Goal: Transaction & Acquisition: Purchase product/service

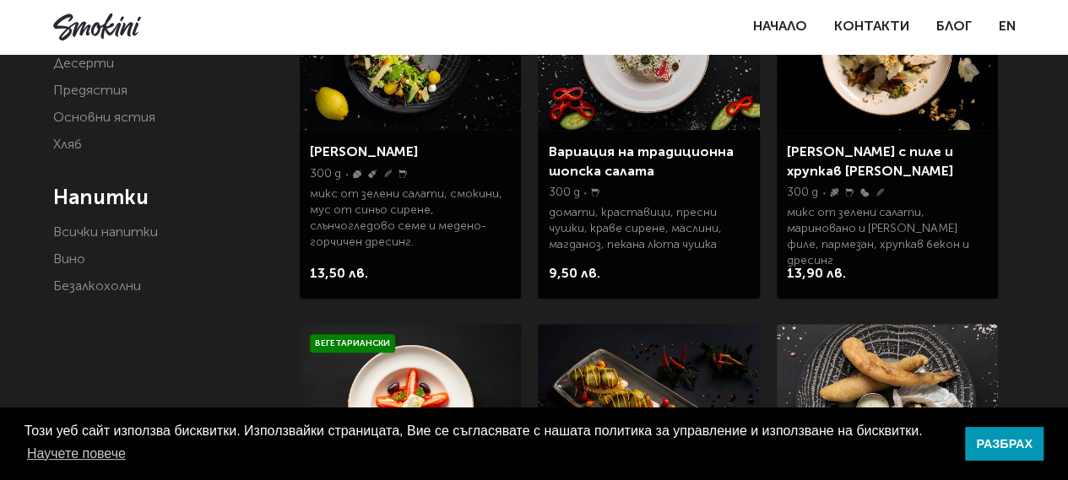
scroll to position [338, 0]
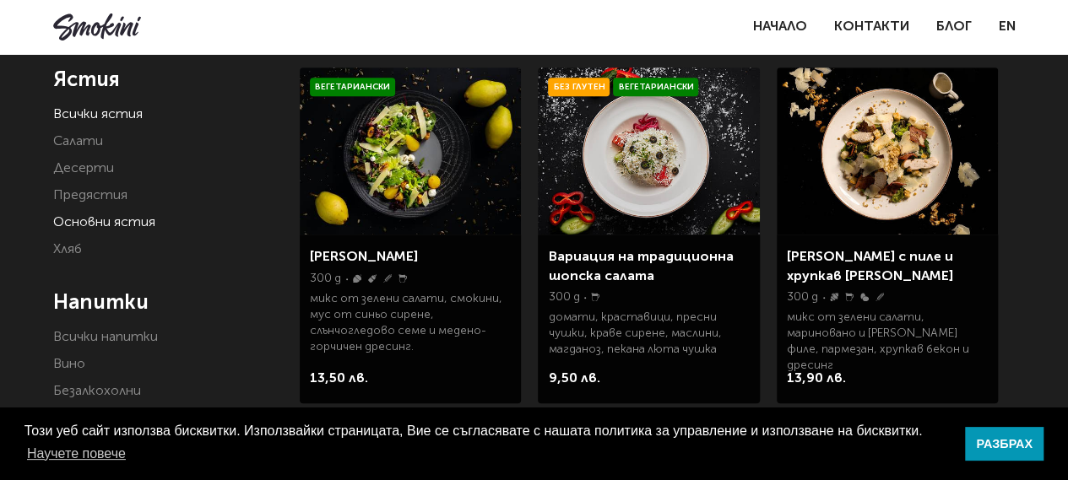
click at [93, 230] on link "Основни ястия" at bounding box center [104, 223] width 102 height 14
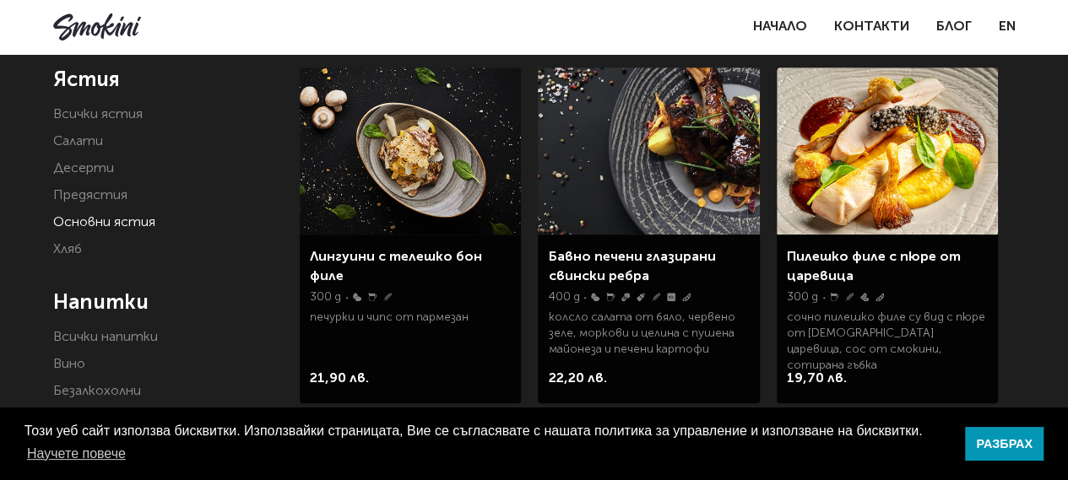
scroll to position [253, 0]
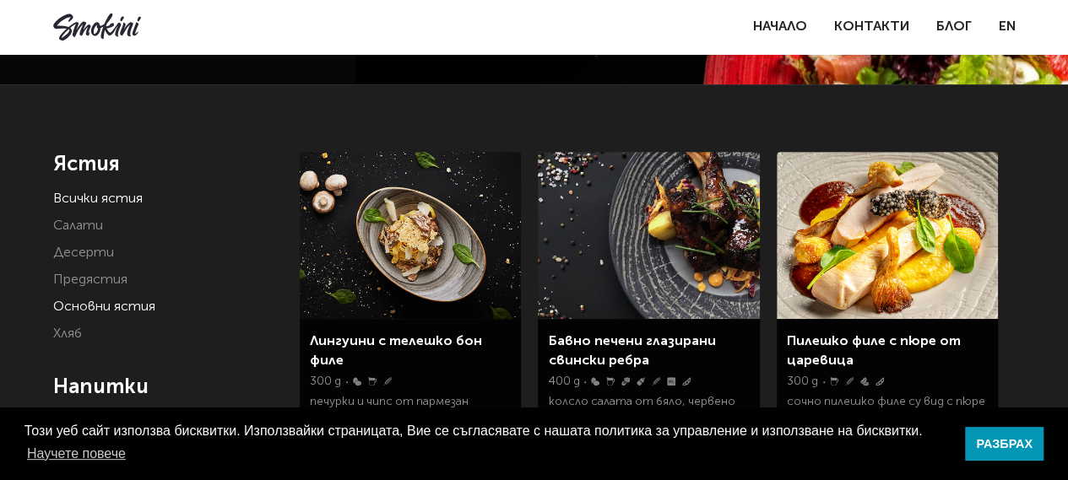
click at [116, 200] on link "Всички ястия" at bounding box center [97, 199] width 89 height 14
